Goal: Communication & Community: Share content

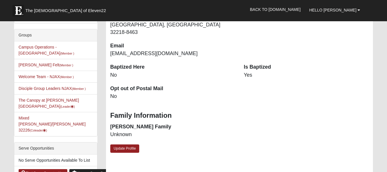
scroll to position [172, 0]
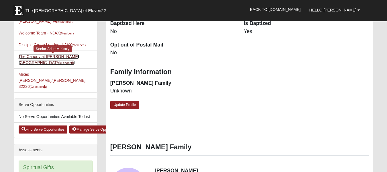
click at [42, 54] on link "The Canopy at [PERSON_NAME][GEOGRAPHIC_DATA] (Leader )" at bounding box center [49, 59] width 60 height 11
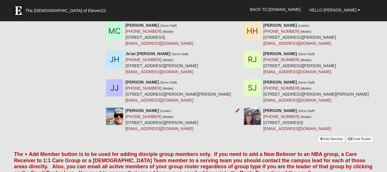
scroll to position [258, 0]
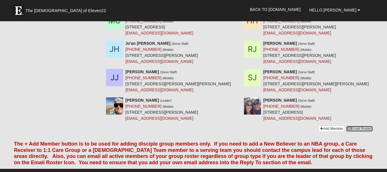
click at [361, 126] on link "Email Roster" at bounding box center [359, 129] width 27 height 6
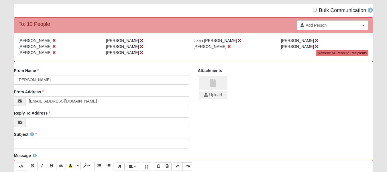
scroll to position [57, 0]
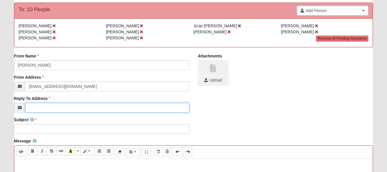
click at [46, 107] on input "Reply To Address" at bounding box center [107, 108] width 164 height 10
type input "[EMAIL_ADDRESS][DOMAIN_NAME]"
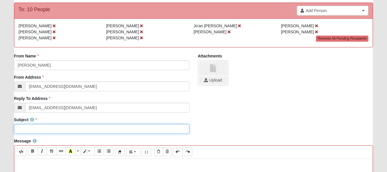
click at [57, 127] on input "Subject" at bounding box center [101, 129] width 175 height 10
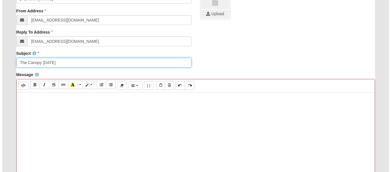
scroll to position [143, 0]
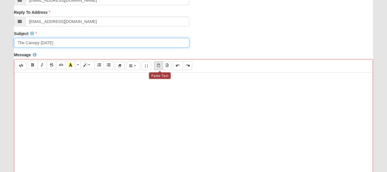
type input "The Canopy [DATE]"
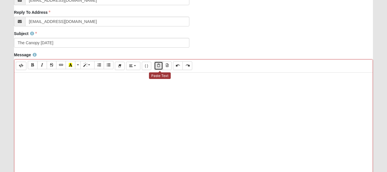
click at [160, 66] on icon "Paste Text" at bounding box center [158, 65] width 3 height 3
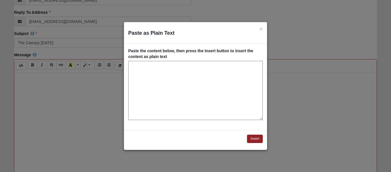
click at [157, 72] on textarea "Paste as Plain Text" at bounding box center [195, 90] width 135 height 59
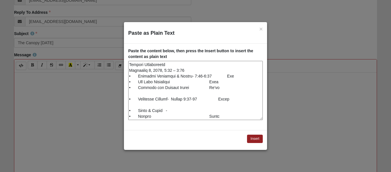
scroll to position [0, 0]
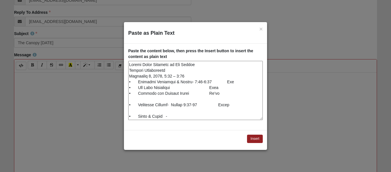
click at [216, 88] on textarea "Paste as Plain Text" at bounding box center [195, 90] width 135 height 59
click at [216, 93] on textarea "Paste as Plain Text" at bounding box center [195, 90] width 135 height 59
drag, startPoint x: 219, startPoint y: 105, endPoint x: 220, endPoint y: 102, distance: 3.6
click at [219, 105] on textarea "Paste as Plain Text" at bounding box center [195, 90] width 135 height 59
click at [217, 103] on textarea "Paste as Plain Text" at bounding box center [195, 90] width 135 height 59
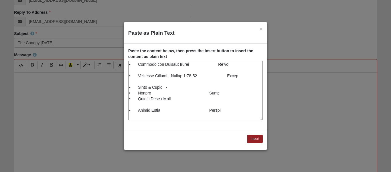
scroll to position [29, 0]
click at [207, 92] on textarea "Paste as Plain Text" at bounding box center [195, 90] width 135 height 59
click at [217, 110] on textarea "Paste as Plain Text" at bounding box center [195, 90] width 135 height 59
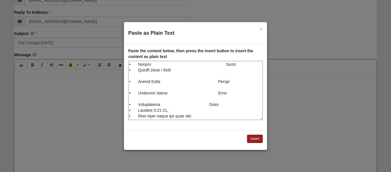
scroll to position [57, 0]
click at [216, 93] on textarea "Paste as Plain Text" at bounding box center [195, 90] width 135 height 59
click at [207, 105] on textarea "Paste as Plain Text" at bounding box center [195, 90] width 135 height 59
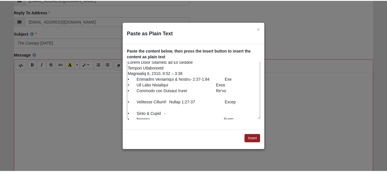
scroll to position [0, 0]
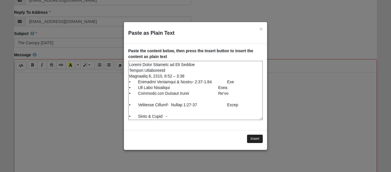
type textarea "Loremi Dolor Sitametc ad Eli Seddoe Tempori Utlaboreetd Magnaaliq 6, 5706, 2:05…"
click at [252, 138] on button "Insert" at bounding box center [255, 138] width 16 height 8
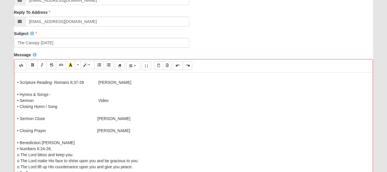
scroll to position [41, 0]
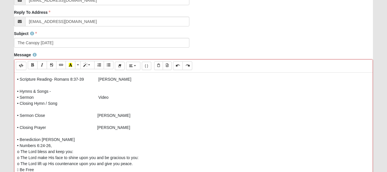
click at [42, 140] on p "Senior Adult Ministry at The Canopy Service Assignments [DATE] 1:00 – 2:30 • Gr…" at bounding box center [193, 136] width 353 height 205
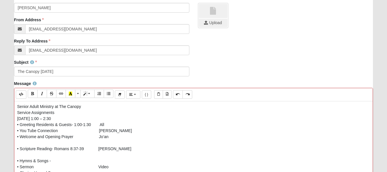
scroll to position [0, 0]
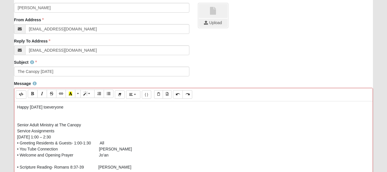
click at [53, 105] on p "Happy [DATE] toeveryone" at bounding box center [193, 107] width 353 height 6
click at [70, 106] on p "Happy [DATE] to everyone" at bounding box center [193, 107] width 353 height 6
click at [87, 107] on p "Happy [DATE] to everyone!" at bounding box center [193, 107] width 353 height 6
click at [112, 106] on p "Happy [DATE] to everyone! Thank you for your failthfulness" at bounding box center [193, 107] width 353 height 6
click at [113, 107] on p "Happy [DATE] to everyone! Thank you for your failthfulness" at bounding box center [193, 107] width 353 height 6
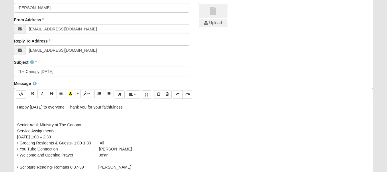
click at [129, 106] on p "Happy [DATE] to everyone! Thank you for your faithfulness" at bounding box center [193, 107] width 353 height 6
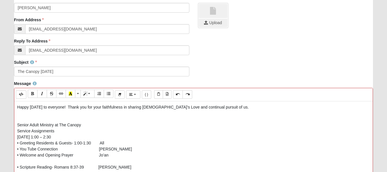
click at [161, 106] on p "Happy [DATE] to everyone! Thank you for your faithfulness in sharing [DEMOGRAPH…" at bounding box center [193, 107] width 353 height 6
click at [214, 107] on p "Happy [DATE] to everyone! Thank you for your faithfulness in sharing [DEMOGRAPH…" at bounding box center [193, 107] width 353 height 6
click at [75, 107] on p "Happy [DATE] to everyone! Thank you for your faithfulness in sharing [DEMOGRAPH…" at bounding box center [193, 107] width 353 height 6
click at [73, 106] on p "Happy [DATE] to everyone! Thank you for your faithfulness in sharing [DEMOGRAPH…" at bounding box center [193, 107] width 353 height 6
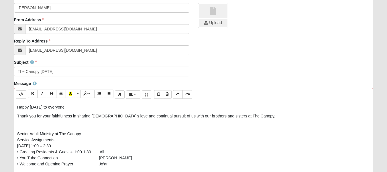
click at [18, 124] on p at bounding box center [193, 125] width 353 height 6
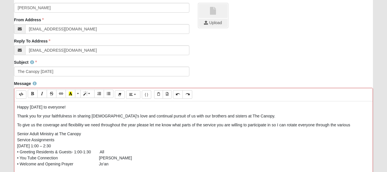
click at [270, 124] on p "To give us the coverage and flexibility we need throughout the year please let …" at bounding box center [193, 125] width 353 height 6
click at [278, 124] on p "To give us the coverage and flexibility we need throughout the year please let …" at bounding box center [193, 125] width 353 height 6
click at [275, 123] on p "To give us the coverage and flexibility we need throughout the year please let …" at bounding box center [193, 125] width 353 height 6
drag, startPoint x: 348, startPoint y: 124, endPoint x: 376, endPoint y: 137, distance: 30.4
click at [349, 124] on p "To give us the coverage and flexibility we need throughout the year please let …" at bounding box center [193, 125] width 353 height 6
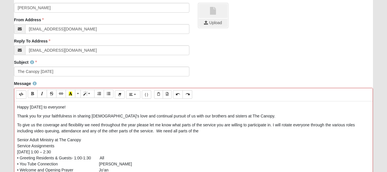
click at [81, 131] on p "To give us the coverage and flexibility we need throughout the year please let …" at bounding box center [193, 128] width 353 height 12
click at [203, 130] on p "To give us the coverage and flexibility we need throughout the year please let …" at bounding box center [193, 128] width 353 height 12
click at [248, 130] on p "To give us the coverage and flexibility we need throughout the year please let …" at bounding box center [193, 128] width 353 height 12
drag, startPoint x: 273, startPoint y: 125, endPoint x: 281, endPoint y: 126, distance: 8.4
click at [273, 125] on p "To give us the coverage and flexibility we need throughout the year please let …" at bounding box center [193, 128] width 353 height 12
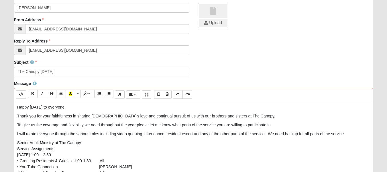
click at [202, 133] on p "I will rotate everyone through the various roles including video queuing, atten…" at bounding box center [193, 134] width 353 height 6
click at [252, 134] on p "I will rotate everyone through the various roles including video queuing, atten…" at bounding box center [193, 134] width 353 height 6
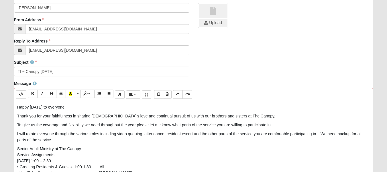
click at [51, 139] on p "I will rotate everyone through the various roles including video queuing, atten…" at bounding box center [193, 137] width 353 height 12
click at [120, 115] on p "Thank you for your faithfulness in sharing [DEMOGRAPHIC_DATA]'s love and contin…" at bounding box center [193, 116] width 353 height 6
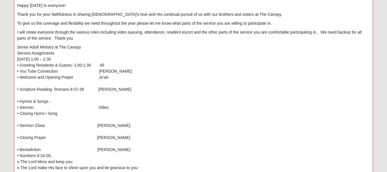
scroll to position [284, 0]
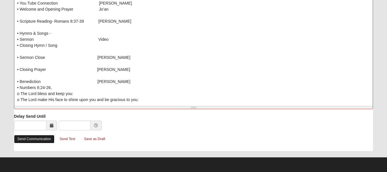
click at [33, 139] on link "Send Communication" at bounding box center [34, 139] width 40 height 8
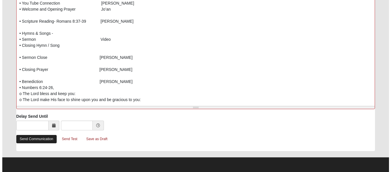
scroll to position [0, 0]
